Goal: Task Accomplishment & Management: Manage account settings

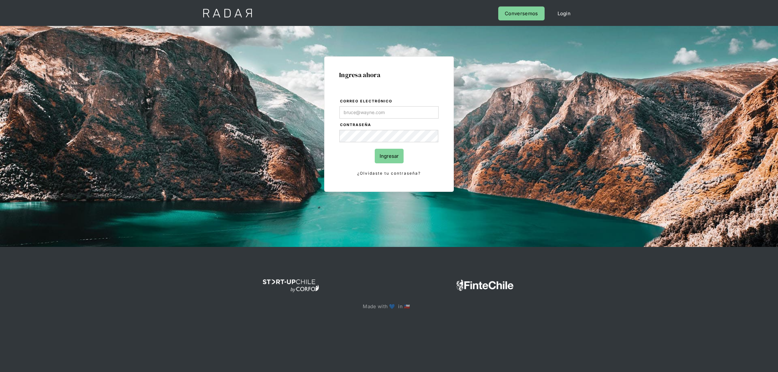
click at [374, 117] on input "Correo electrónico" at bounding box center [389, 112] width 99 height 12
type input "[EMAIL_ADDRESS][DOMAIN_NAME]"
click at [383, 149] on input "Ingresar" at bounding box center [389, 156] width 29 height 15
